Goal: Task Accomplishment & Management: Manage account settings

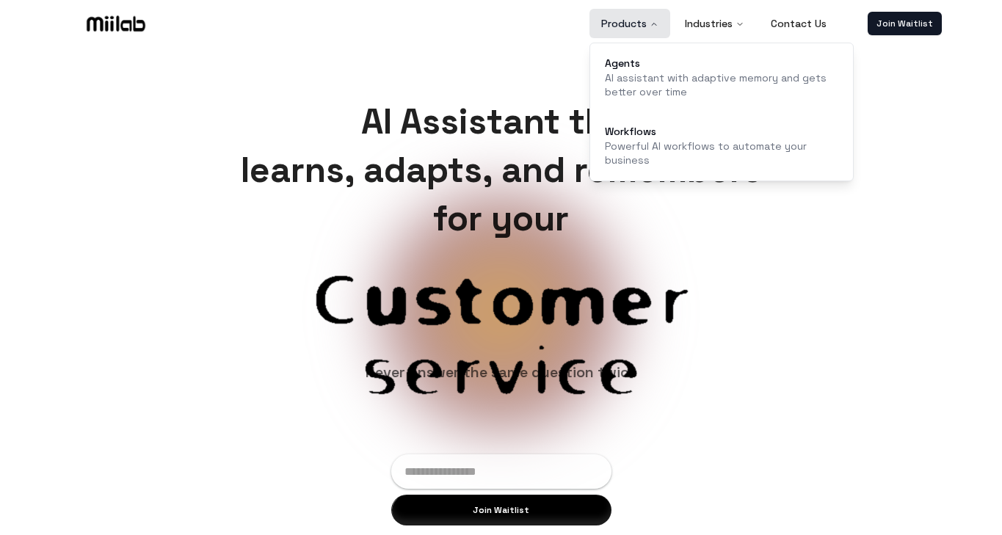
click at [633, 24] on button "Products" at bounding box center [630, 23] width 81 height 29
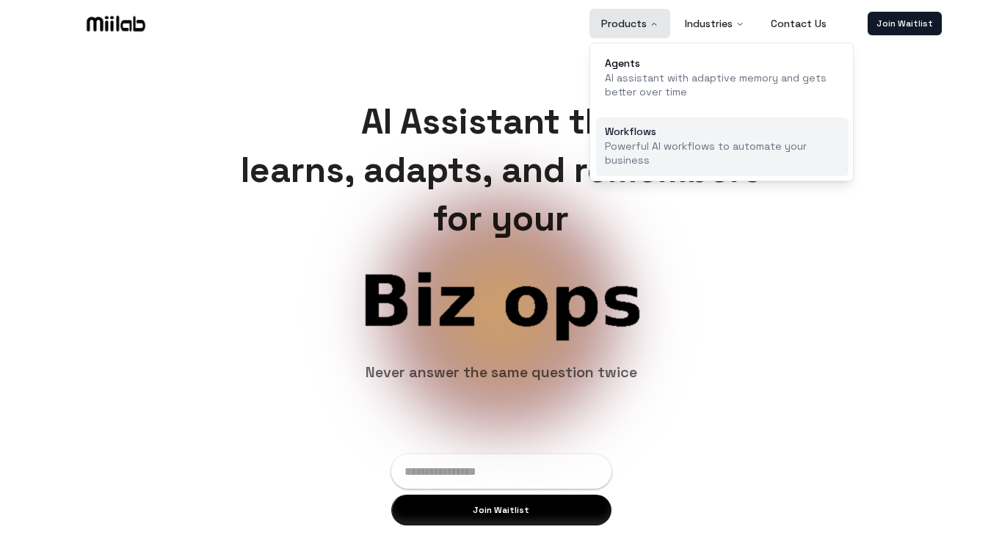
click at [640, 129] on div "Workflows" at bounding box center [722, 131] width 235 height 10
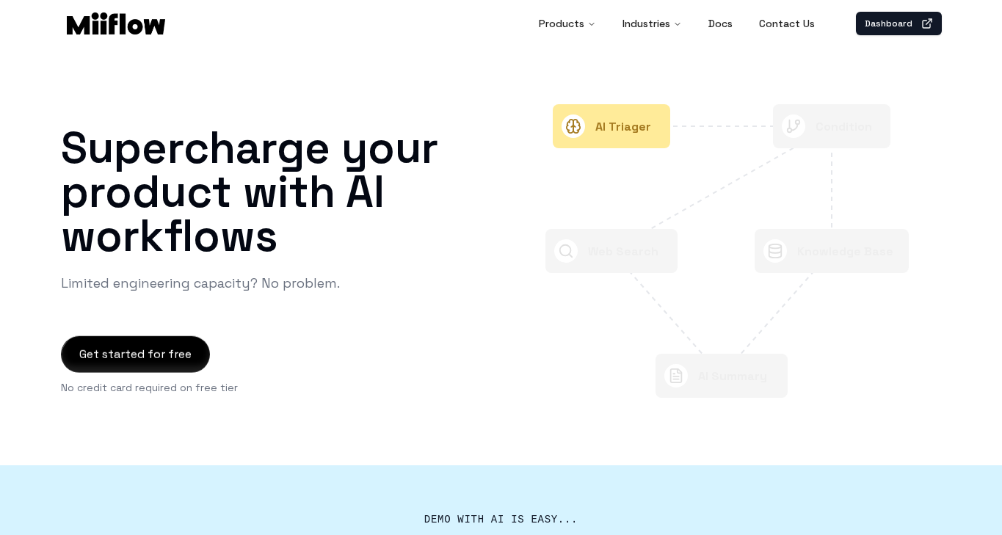
click at [821, 39] on header "Products Industries Docs Contact Us Dashboard" at bounding box center [501, 22] width 1002 height 44
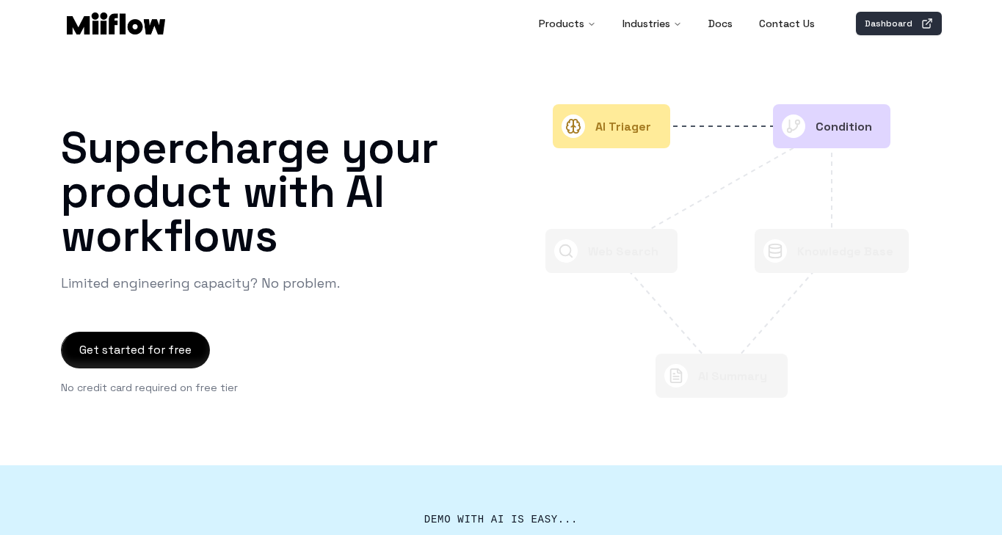
click at [883, 21] on link "Dashboard" at bounding box center [899, 23] width 86 height 23
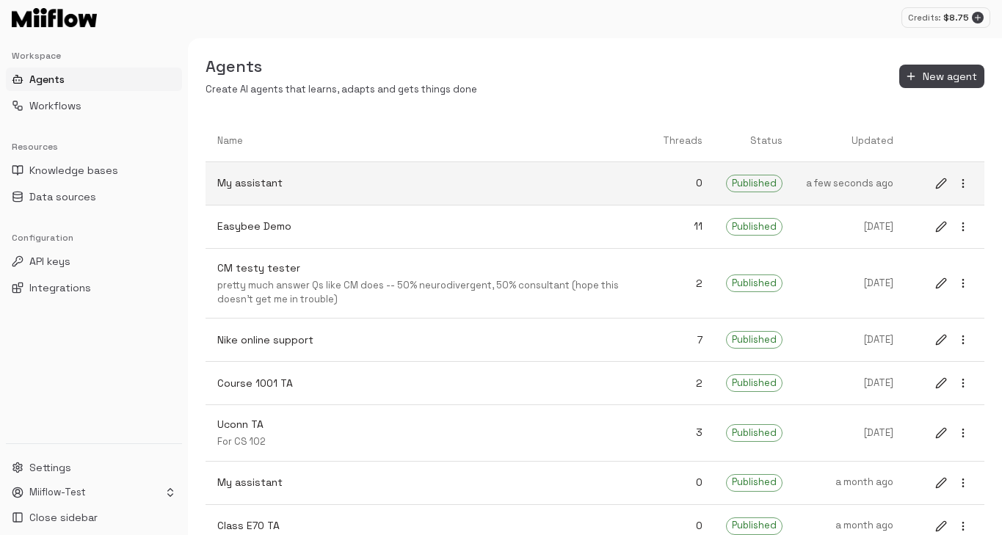
click at [527, 183] on p "My assistant" at bounding box center [428, 182] width 422 height 15
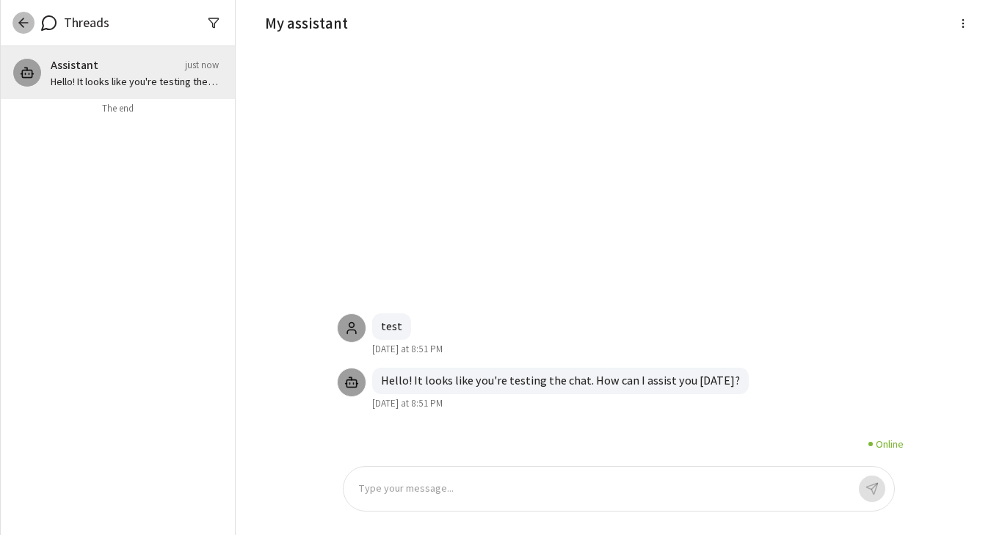
click at [23, 23] on icon "button" at bounding box center [23, 23] width 9 height 0
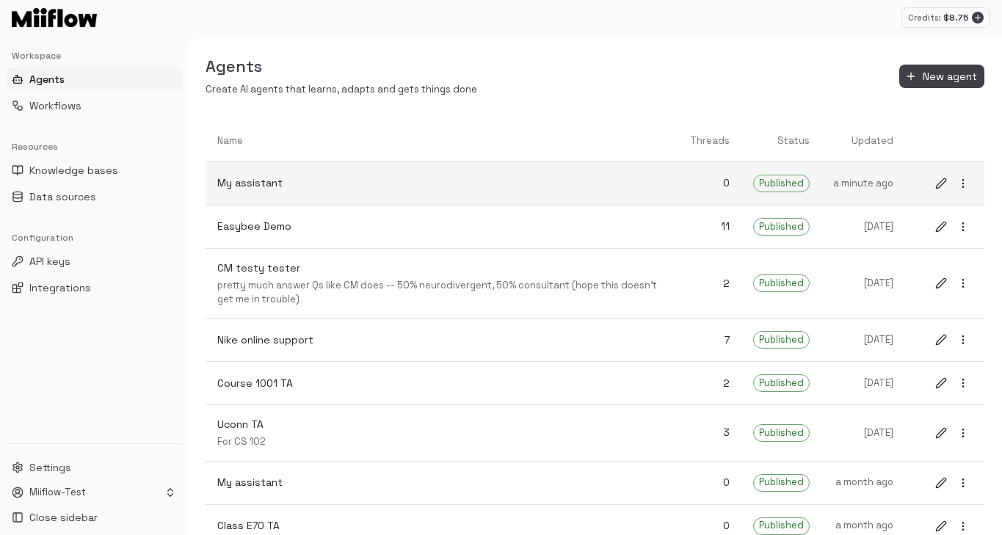
click at [962, 189] on icon "more" at bounding box center [963, 184] width 12 height 12
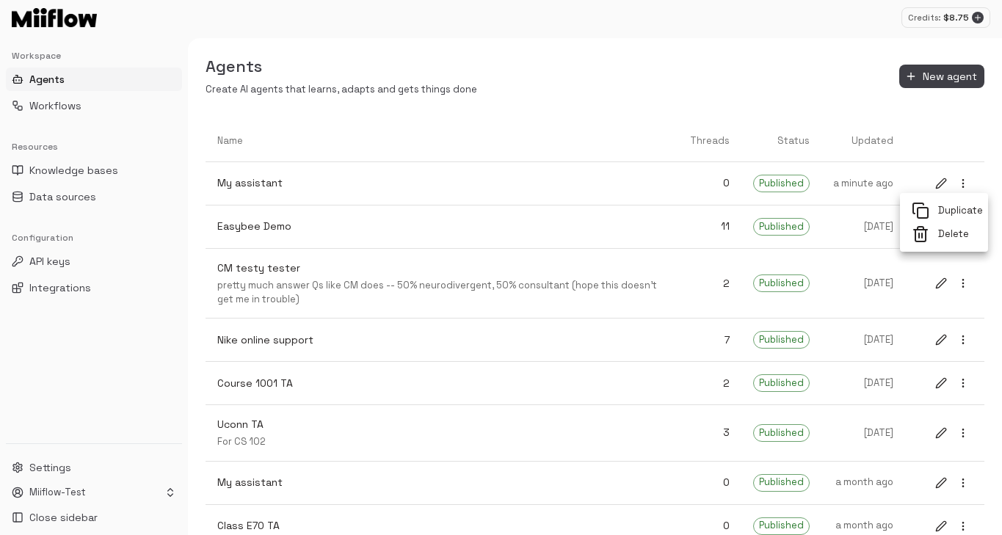
click at [938, 187] on div at bounding box center [501, 267] width 1002 height 535
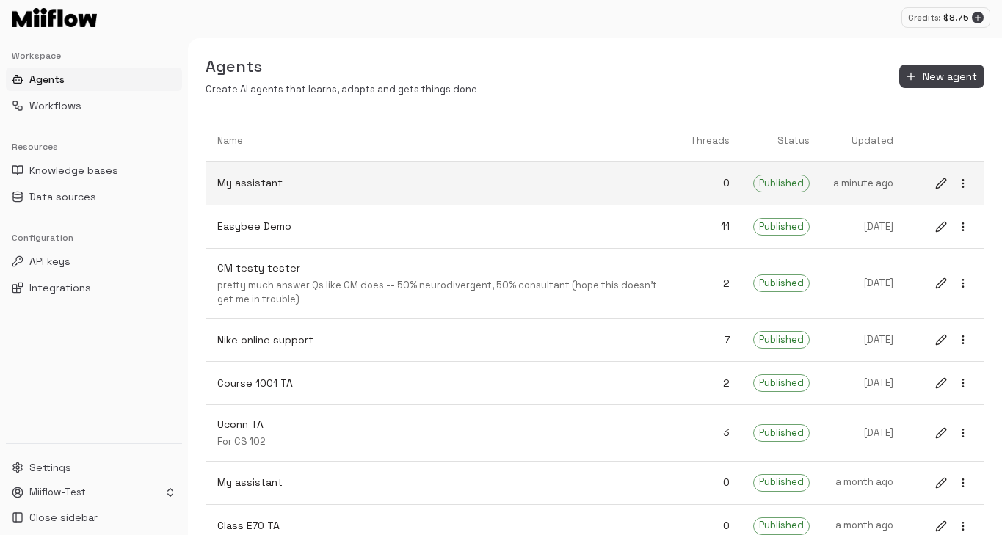
click at [938, 187] on icon "edit" at bounding box center [941, 184] width 12 height 12
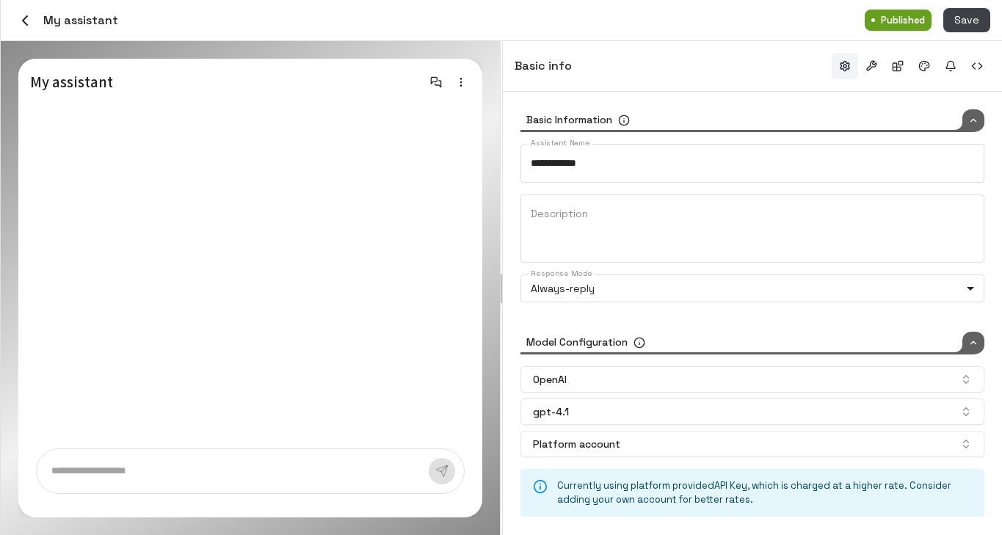
type input "*****"
